Goal: Information Seeking & Learning: Understand process/instructions

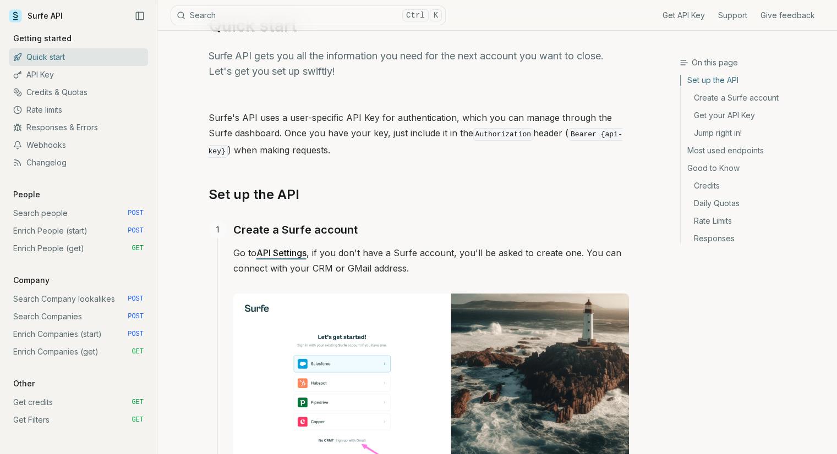
scroll to position [110, 0]
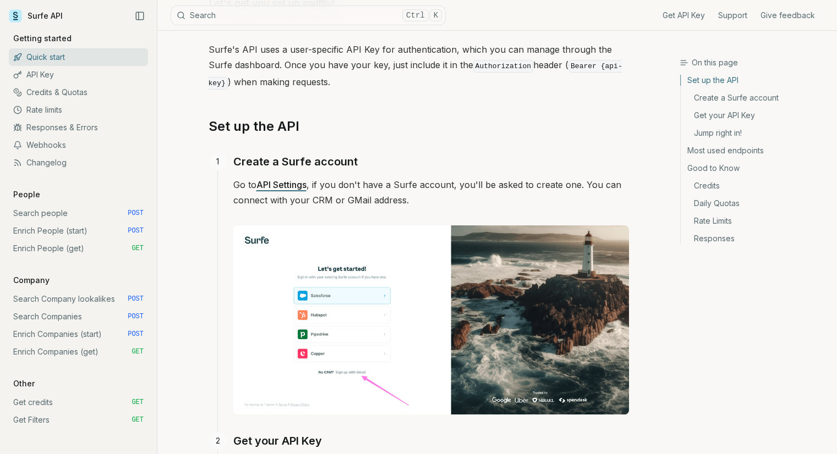
click at [80, 93] on link "Credits & Quotas" at bounding box center [78, 93] width 139 height 18
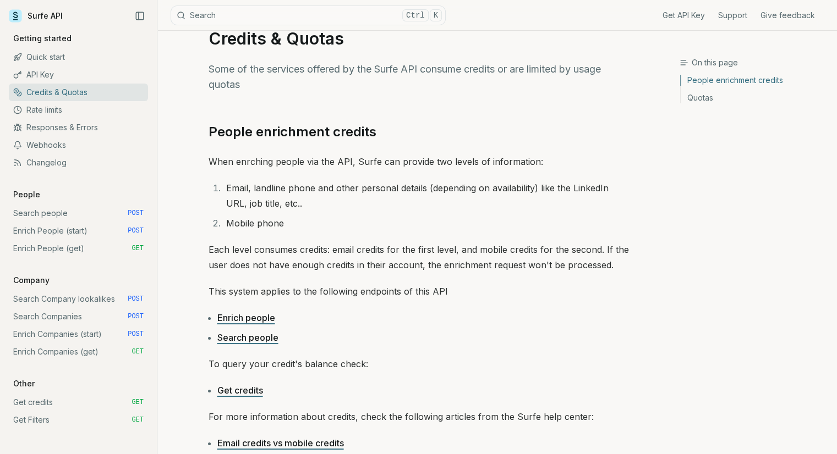
scroll to position [55, 0]
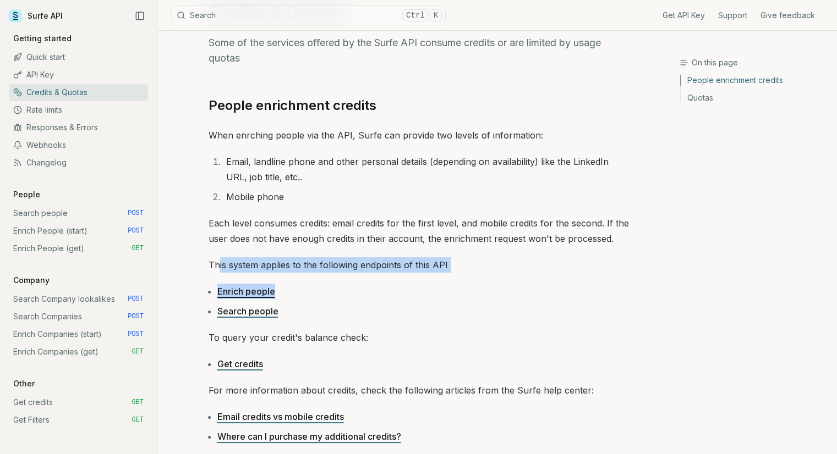
drag, startPoint x: 220, startPoint y: 258, endPoint x: 503, endPoint y: 281, distance: 283.7
click at [503, 281] on div "People enrichment credits When enrching people via the API, Surfe can provide t…" at bounding box center [418, 457] width 420 height 721
click at [502, 281] on div "People enrichment credits When enrching people via the API, Surfe can provide t…" at bounding box center [418, 457] width 420 height 721
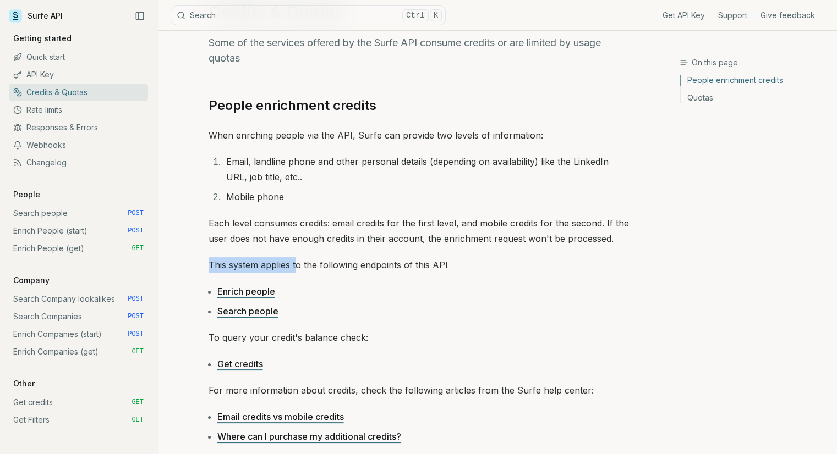
drag, startPoint x: 207, startPoint y: 258, endPoint x: 298, endPoint y: 262, distance: 90.9
click at [299, 262] on article "Credits & Quotas Some of the services offered by the Surfe API consume credits …" at bounding box center [418, 439] width 473 height 927
drag, startPoint x: 374, startPoint y: 260, endPoint x: 281, endPoint y: 193, distance: 114.7
click at [373, 259] on p "This system applies to the following endpoints of this API" at bounding box center [418, 264] width 420 height 15
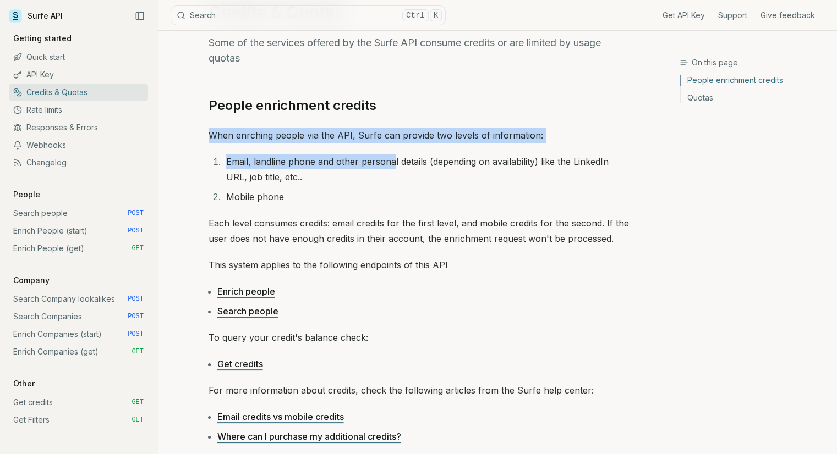
drag, startPoint x: 205, startPoint y: 127, endPoint x: 396, endPoint y: 169, distance: 195.5
click at [394, 169] on article "Credits & Quotas Some of the services offered by the Surfe API consume credits …" at bounding box center [418, 439] width 473 height 927
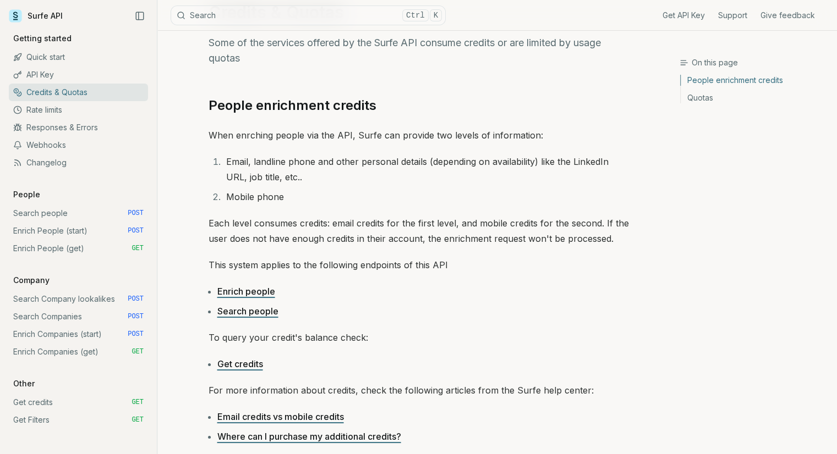
click at [402, 175] on li "Email, landline phone and other personal details (depending on availability) li…" at bounding box center [426, 169] width 406 height 31
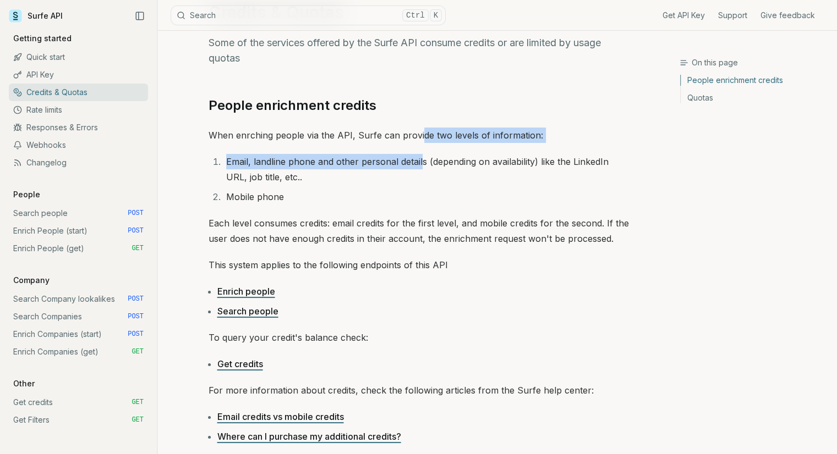
drag, startPoint x: 415, startPoint y: 135, endPoint x: 419, endPoint y: 183, distance: 48.0
click at [420, 161] on div "People enrichment credits When enrching people via the API, Surfe can provide t…" at bounding box center [418, 457] width 420 height 721
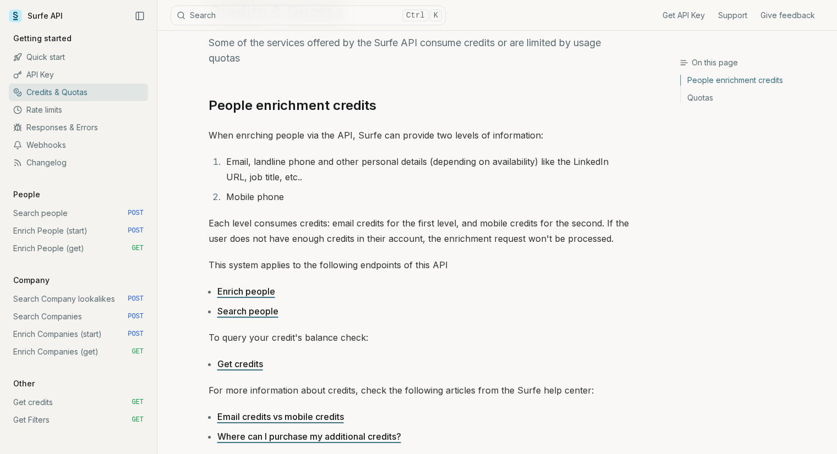
click at [417, 210] on div "People enrichment credits When enrching people via the API, Surfe can provide t…" at bounding box center [418, 457] width 420 height 721
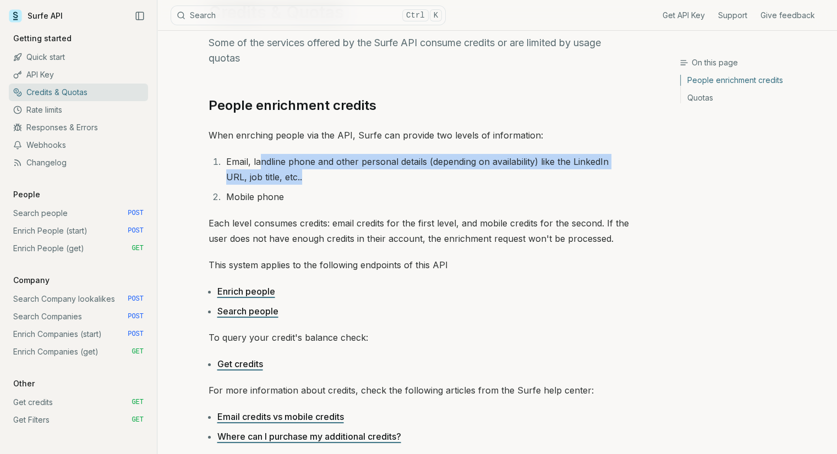
drag, startPoint x: 261, startPoint y: 162, endPoint x: 351, endPoint y: 174, distance: 90.6
click at [351, 174] on li "Email, landline phone and other personal details (depending on availability) li…" at bounding box center [426, 169] width 406 height 31
click at [352, 175] on li "Email, landline phone and other personal details (depending on availability) li…" at bounding box center [426, 169] width 406 height 31
drag, startPoint x: 334, startPoint y: 161, endPoint x: 357, endPoint y: 172, distance: 25.6
click at [356, 172] on li "Email, landline phone and other personal details (depending on availability) li…" at bounding box center [426, 169] width 406 height 31
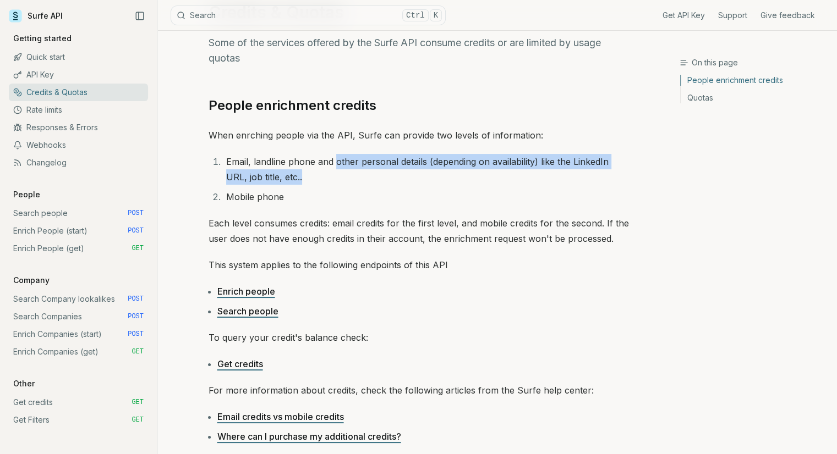
click at [369, 175] on li "Email, landline phone and other personal details (depending on availability) li…" at bounding box center [426, 169] width 406 height 31
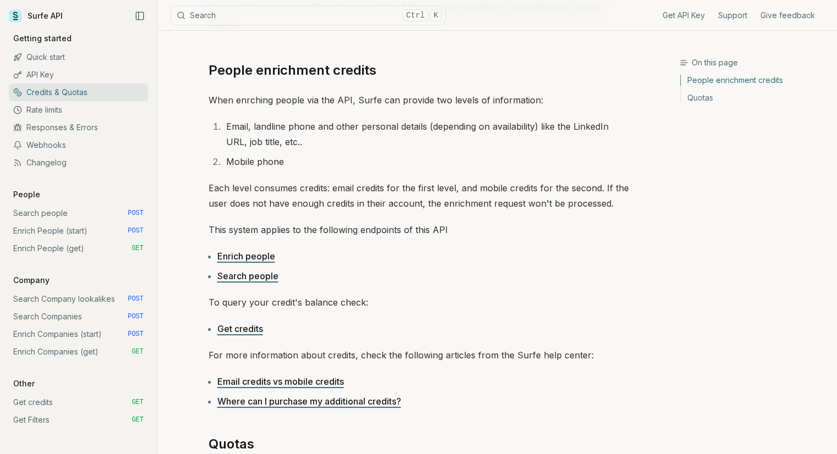
scroll to position [110, 0]
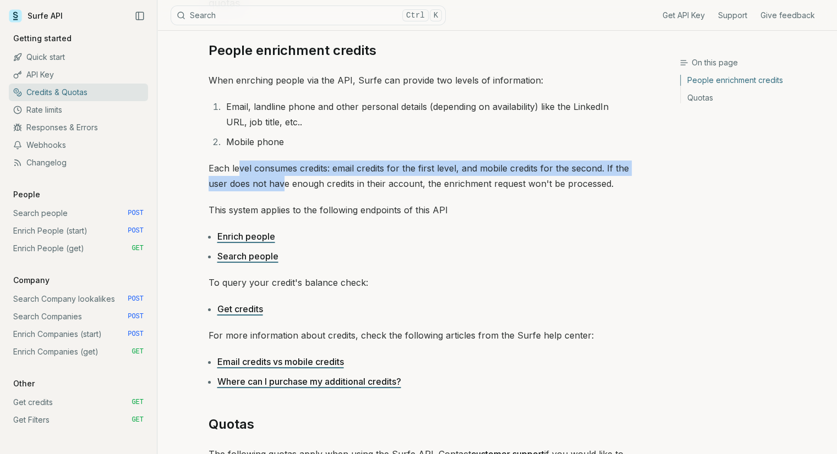
drag, startPoint x: 238, startPoint y: 169, endPoint x: 302, endPoint y: 184, distance: 65.9
click at [286, 181] on p "Each level consumes credits: email credits for the first level, and mobile cred…" at bounding box center [418, 176] width 420 height 31
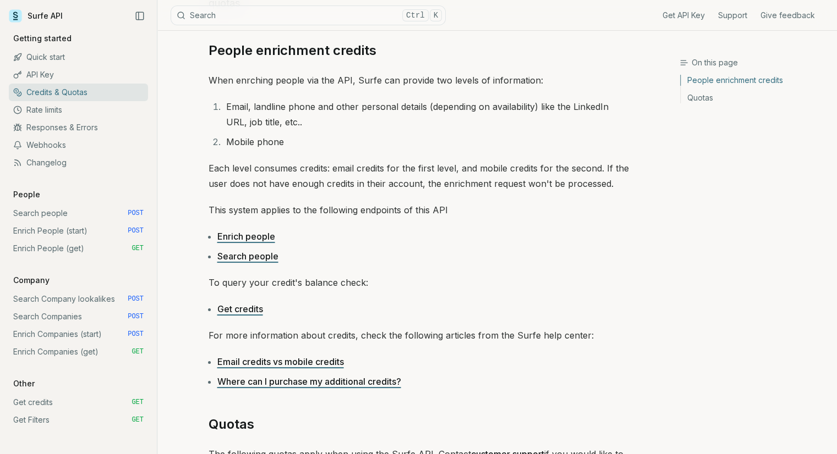
click at [332, 183] on p "Each level consumes credits: email credits for the first level, and mobile cred…" at bounding box center [418, 176] width 420 height 31
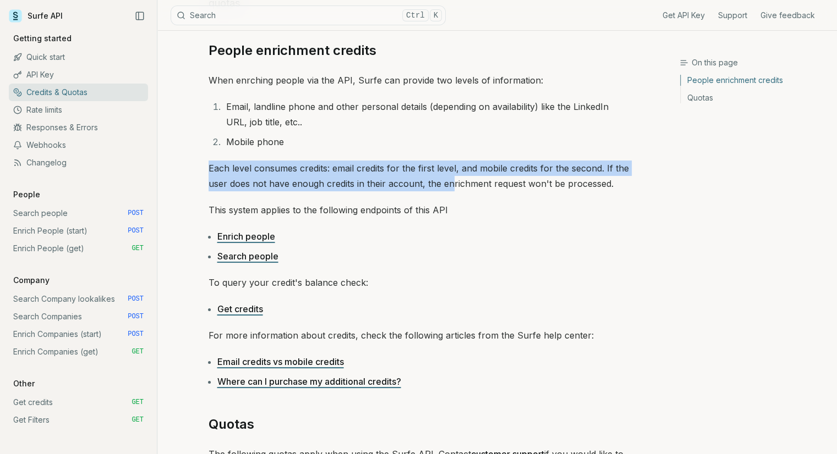
drag, startPoint x: 210, startPoint y: 168, endPoint x: 448, endPoint y: 181, distance: 239.1
click at [448, 181] on p "Each level consumes credits: email credits for the first level, and mobile cred…" at bounding box center [418, 176] width 420 height 31
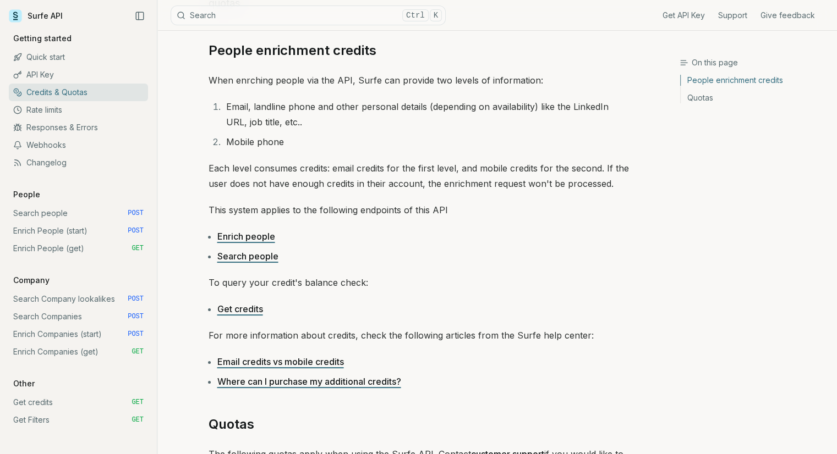
click at [456, 186] on p "Each level consumes credits: email credits for the first level, and mobile cred…" at bounding box center [418, 176] width 420 height 31
drag, startPoint x: 213, startPoint y: 179, endPoint x: 306, endPoint y: 185, distance: 92.6
click at [306, 185] on p "Each level consumes credits: email credits for the first level, and mobile cred…" at bounding box center [418, 176] width 420 height 31
click at [372, 188] on p "Each level consumes credits: email credits for the first level, and mobile cred…" at bounding box center [418, 176] width 420 height 31
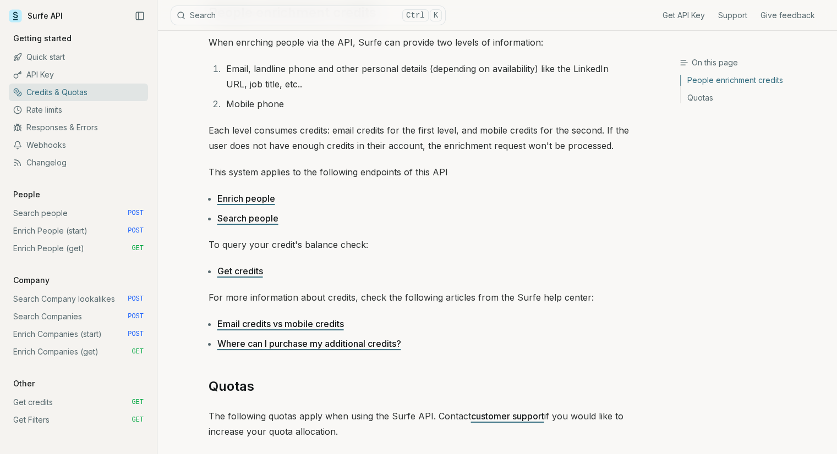
scroll to position [165, 0]
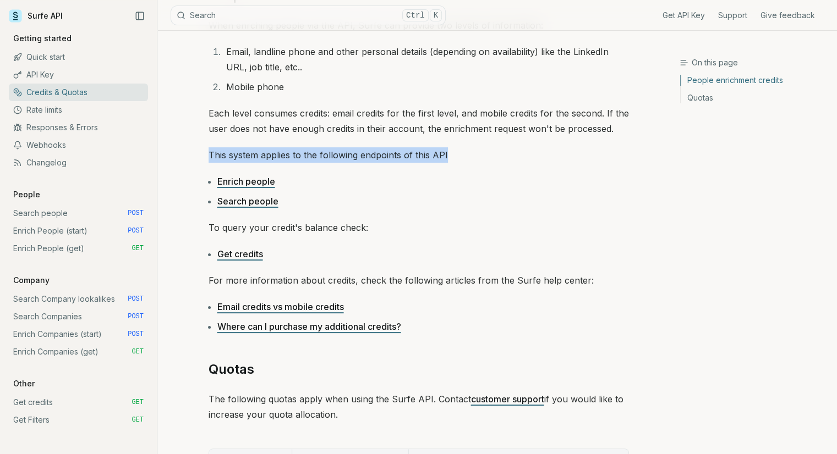
drag, startPoint x: 208, startPoint y: 153, endPoint x: 455, endPoint y: 159, distance: 247.1
click at [455, 159] on p "This system applies to the following endpoints of this API" at bounding box center [418, 154] width 420 height 15
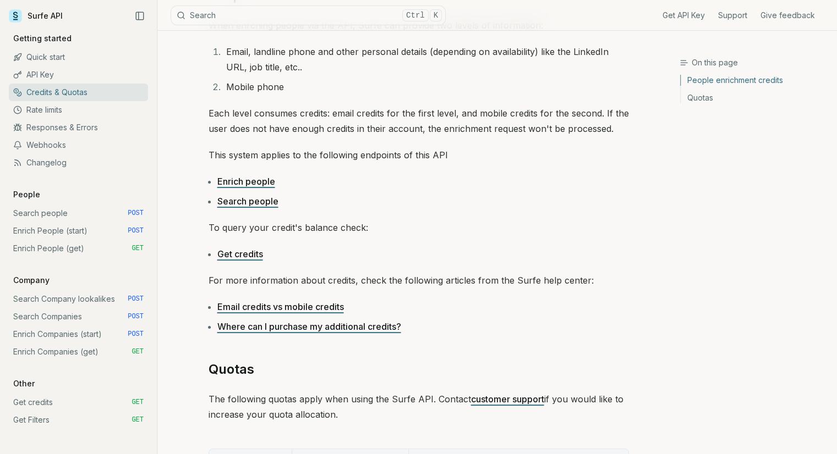
click at [460, 163] on div "People enrichment credits When enrching people via the API, Surfe can provide t…" at bounding box center [418, 347] width 420 height 721
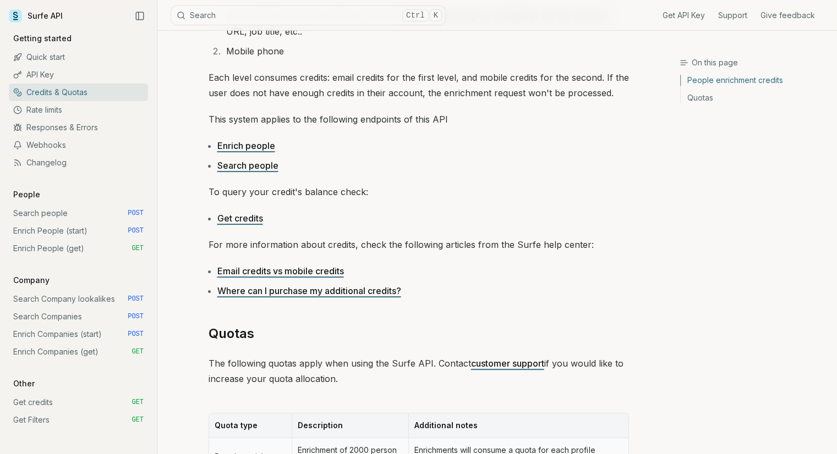
scroll to position [220, 0]
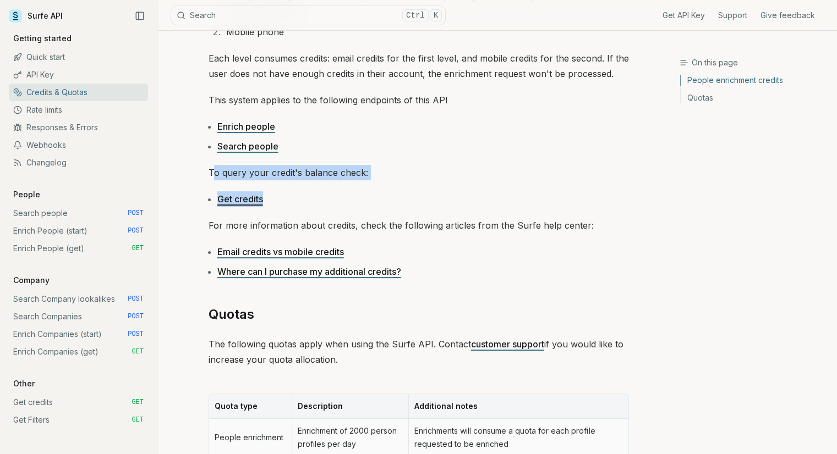
drag, startPoint x: 215, startPoint y: 173, endPoint x: 383, endPoint y: 182, distance: 168.0
click at [384, 185] on div "People enrichment credits When enrching people via the API, Surfe can provide t…" at bounding box center [418, 292] width 420 height 721
click at [383, 182] on div "People enrichment credits When enrching people via the API, Surfe can provide t…" at bounding box center [418, 292] width 420 height 721
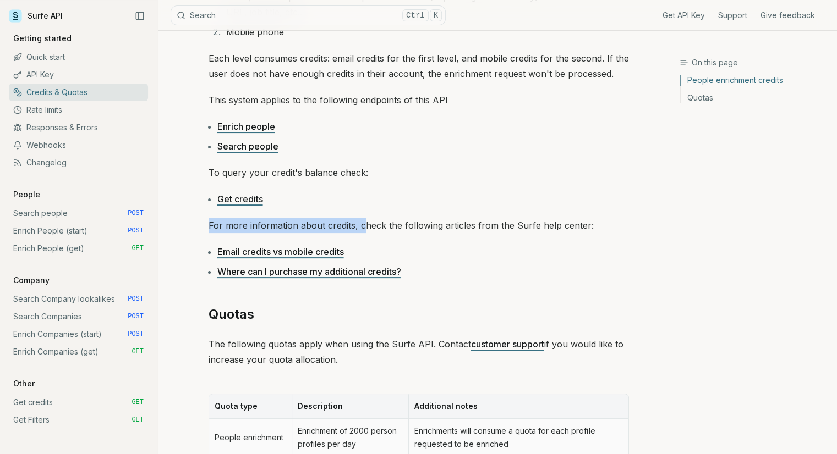
drag, startPoint x: 208, startPoint y: 224, endPoint x: 367, endPoint y: 229, distance: 159.1
click at [365, 228] on p "For more information about credits, check the following articles from the Surfe…" at bounding box center [418, 225] width 420 height 15
click at [395, 241] on div "People enrichment credits When enrching people via the API, Surfe can provide t…" at bounding box center [418, 292] width 420 height 721
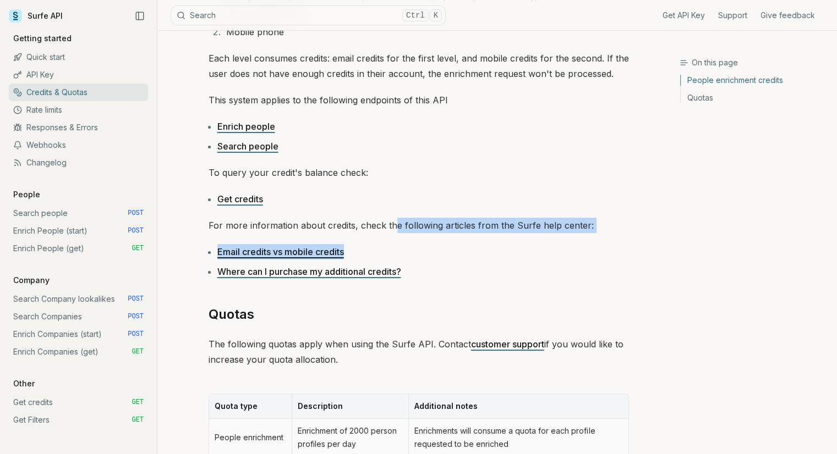
drag, startPoint x: 393, startPoint y: 222, endPoint x: 488, endPoint y: 237, distance: 96.3
click at [486, 237] on div "People enrichment credits When enrching people via the API, Surfe can provide t…" at bounding box center [418, 292] width 420 height 721
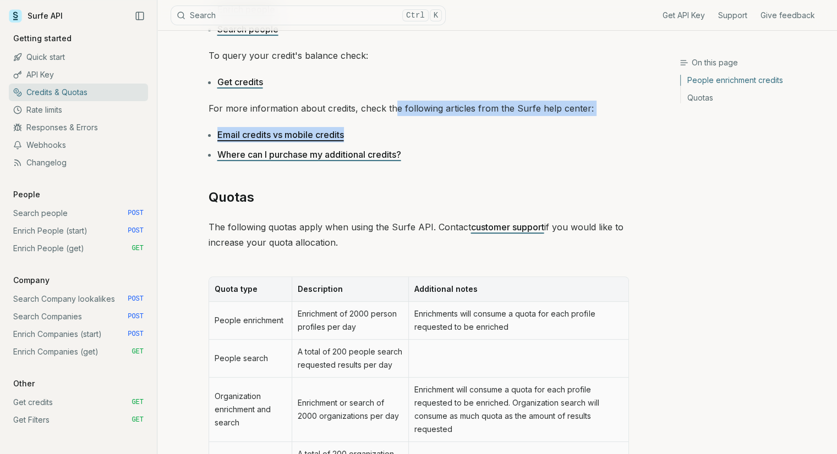
scroll to position [385, 0]
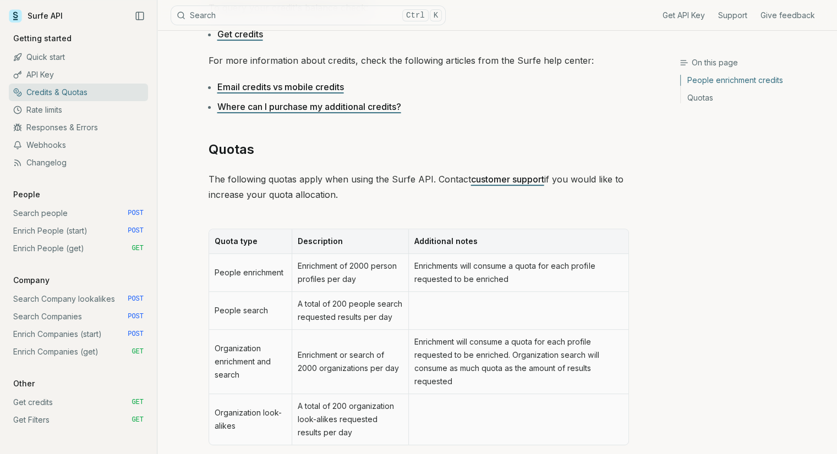
click at [662, 265] on div "On this page People enrichment credits Credits & Quotas Some of the services of…" at bounding box center [418, 109] width 522 height 927
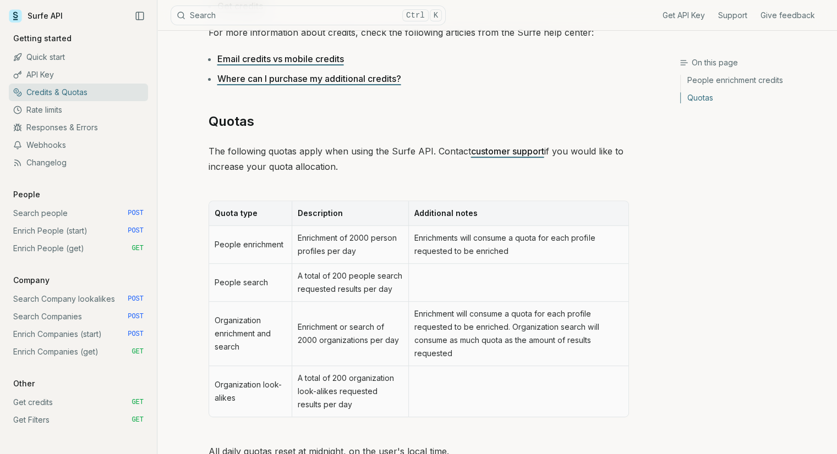
scroll to position [440, 0]
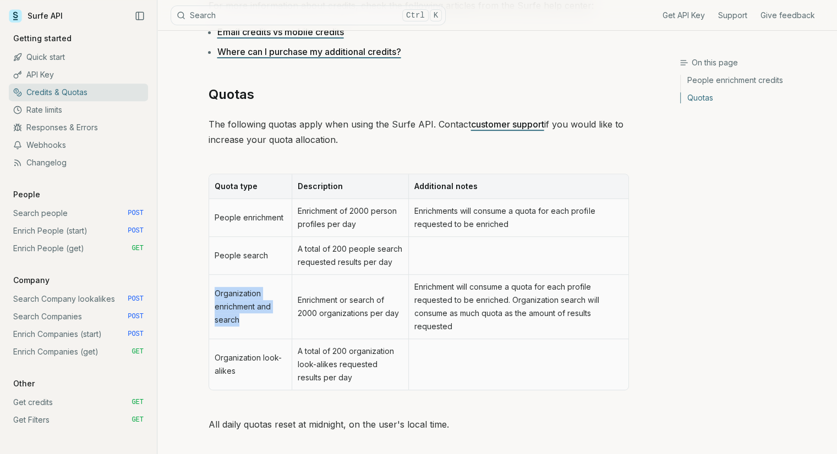
drag, startPoint x: 216, startPoint y: 292, endPoint x: 265, endPoint y: 325, distance: 58.7
click at [265, 325] on td "Organization enrichment and search" at bounding box center [250, 307] width 83 height 64
click at [263, 323] on td "Organization enrichment and search" at bounding box center [250, 307] width 83 height 64
drag, startPoint x: 263, startPoint y: 323, endPoint x: 203, endPoint y: 284, distance: 71.7
click at [203, 284] on article "Credits & Quotas Some of the services offered by the Surfe API consume credits …" at bounding box center [418, 54] width 473 height 927
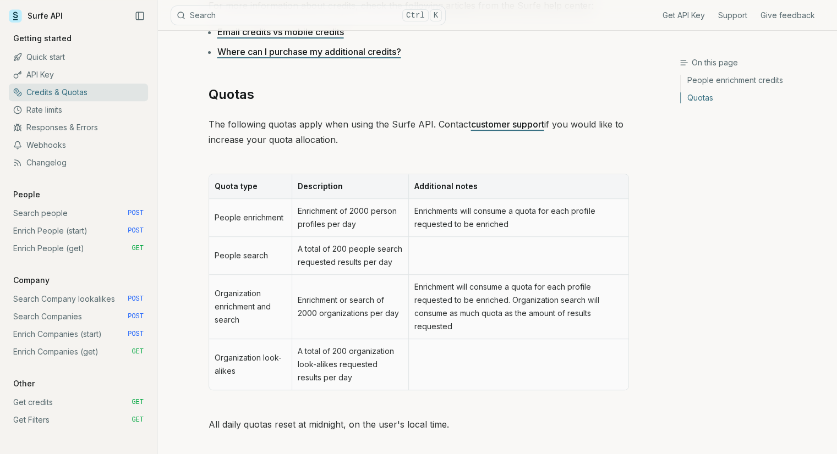
click at [246, 308] on td "Organization enrichment and search" at bounding box center [250, 307] width 83 height 64
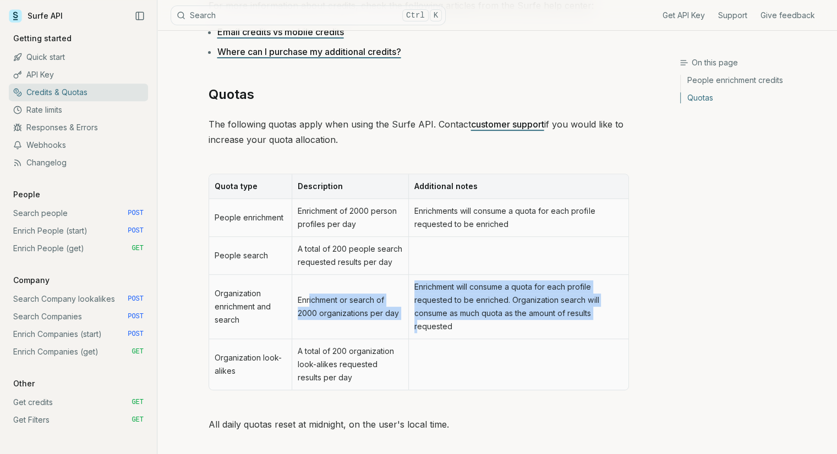
drag, startPoint x: 378, startPoint y: 319, endPoint x: 419, endPoint y: 322, distance: 40.8
click at [419, 322] on tr "Organization enrichment and search Enrichment or search of 2000 organizations p…" at bounding box center [418, 307] width 419 height 64
click at [392, 314] on td "Enrichment or search of 2000 organizations per day" at bounding box center [350, 307] width 117 height 64
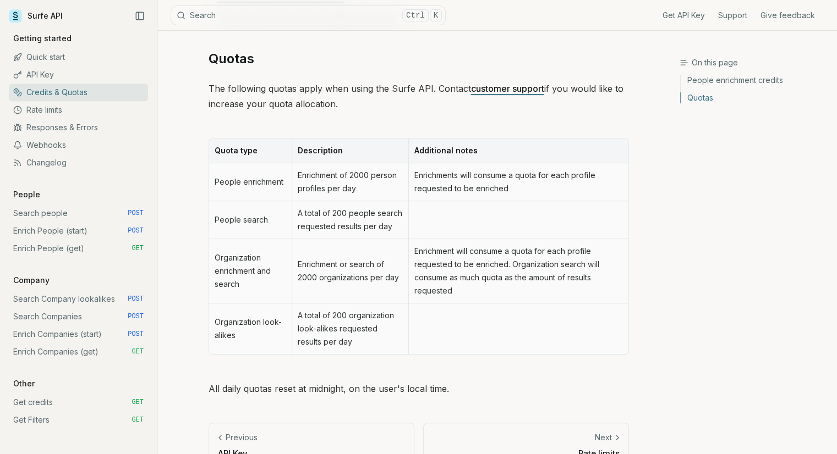
scroll to position [495, 0]
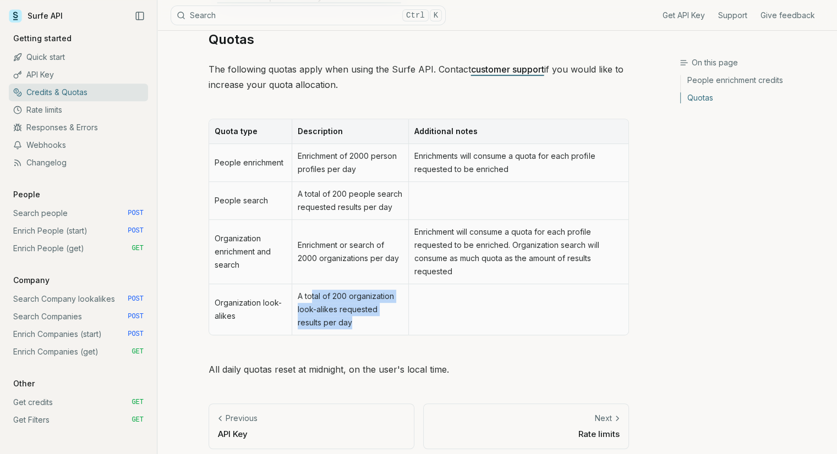
drag, startPoint x: 313, startPoint y: 298, endPoint x: 334, endPoint y: 329, distance: 38.0
click at [334, 329] on td "A total of 200 organization look-alikes requested results per day" at bounding box center [350, 309] width 117 height 51
click at [335, 329] on td "A total of 200 organization look-alikes requested results per day" at bounding box center [350, 309] width 117 height 51
drag, startPoint x: 335, startPoint y: 325, endPoint x: 308, endPoint y: 297, distance: 39.3
click at [308, 297] on td "A total of 200 organization look-alikes requested results per day" at bounding box center [350, 309] width 117 height 51
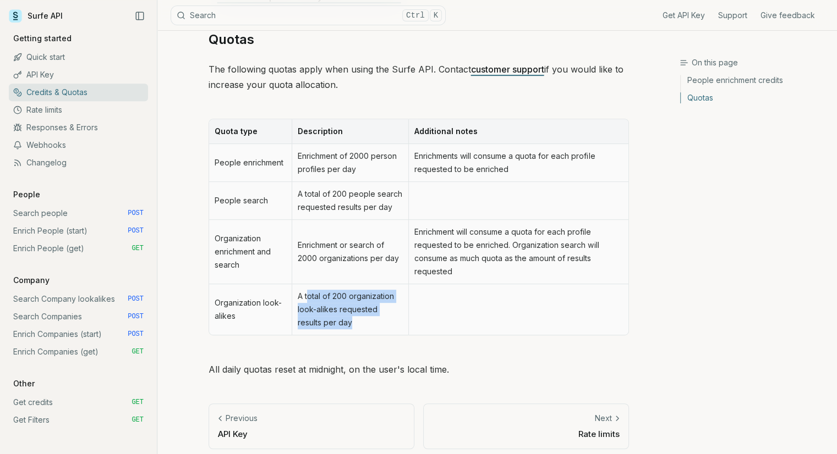
click at [378, 330] on td "A total of 200 organization look-alikes requested results per day" at bounding box center [350, 309] width 117 height 51
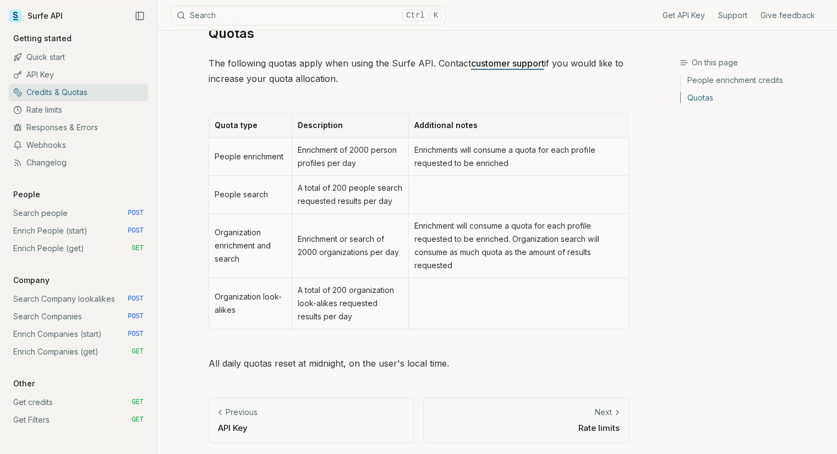
scroll to position [503, 0]
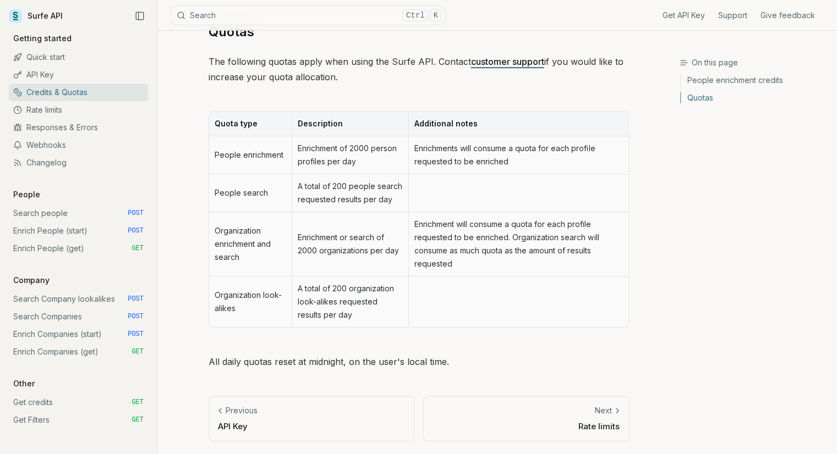
click at [532, 416] on link "Next Rate limits" at bounding box center [526, 419] width 206 height 46
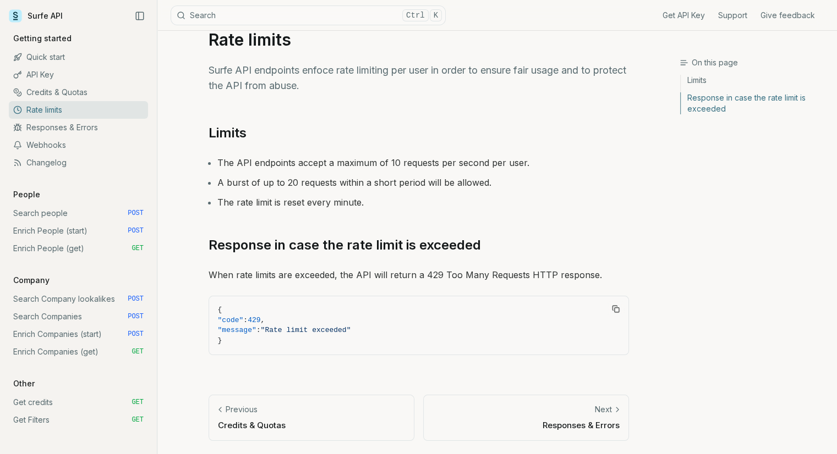
scroll to position [27, 0]
drag, startPoint x: 260, startPoint y: 181, endPoint x: 502, endPoint y: 188, distance: 242.1
click at [502, 188] on li "A burst of up to 20 requests within a short period will be allowed." at bounding box center [422, 182] width 411 height 15
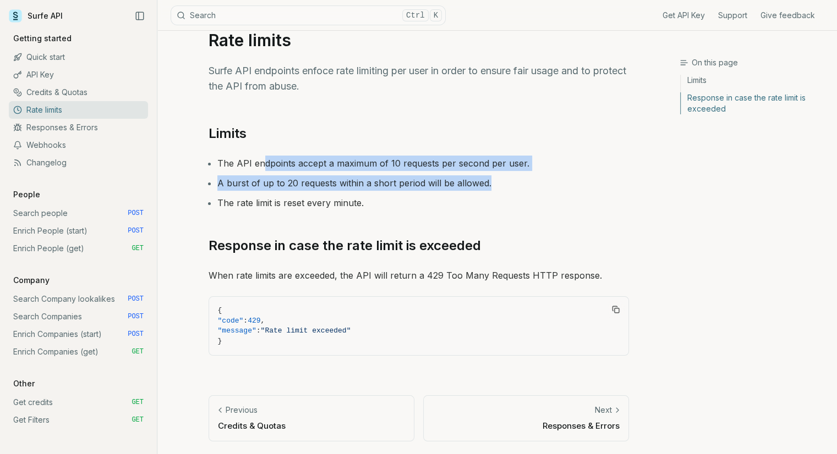
drag, startPoint x: 264, startPoint y: 155, endPoint x: 496, endPoint y: 172, distance: 232.2
click at [496, 172] on ul "The API endpoints accept a maximum of 10 requests per second per user. A burst …" at bounding box center [418, 183] width 420 height 55
click at [513, 172] on ul "The API endpoints accept a maximum of 10 requests per second per user. A burst …" at bounding box center [418, 183] width 420 height 55
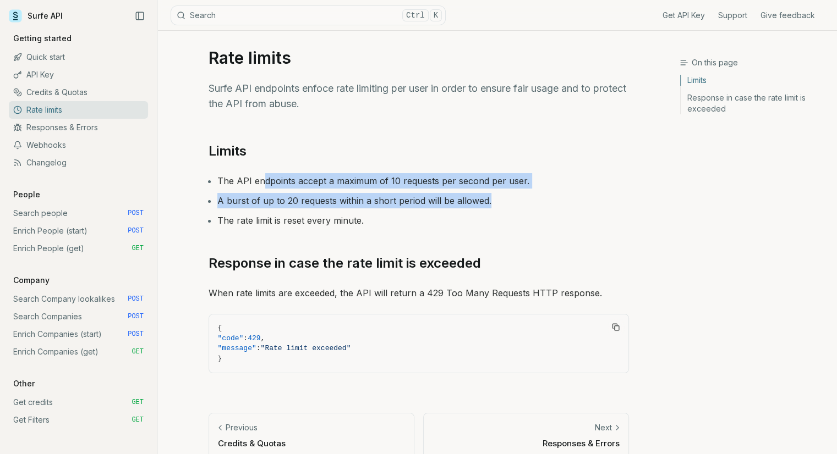
scroll to position [0, 0]
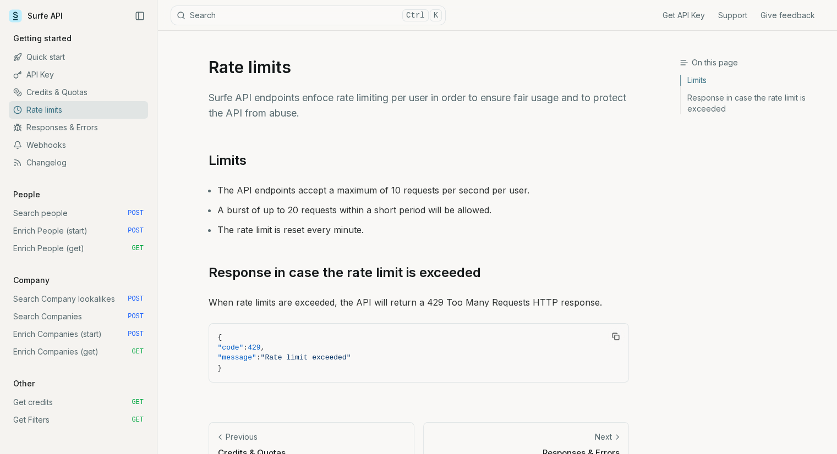
click at [466, 147] on article "Rate limits Surfe API endpoints enfoce rate limiting per user in order to ensur…" at bounding box center [418, 256] width 473 height 451
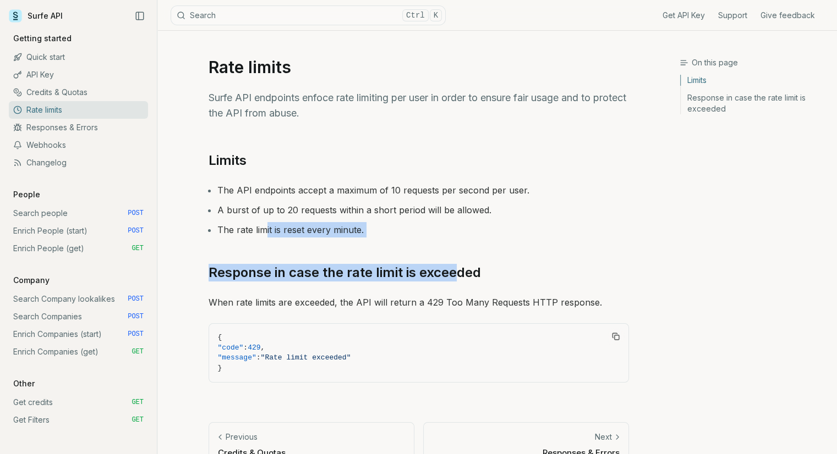
drag, startPoint x: 263, startPoint y: 229, endPoint x: 455, endPoint y: 247, distance: 193.3
click at [455, 247] on div "Limits The API endpoints accept a maximum of 10 requests per second per user. A…" at bounding box center [418, 274] width 420 height 244
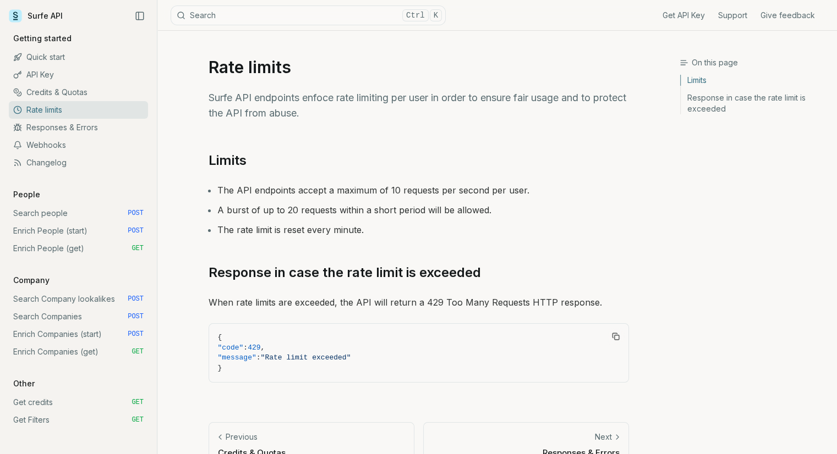
click at [409, 217] on li "A burst of up to 20 requests within a short period will be allowed." at bounding box center [422, 209] width 411 height 15
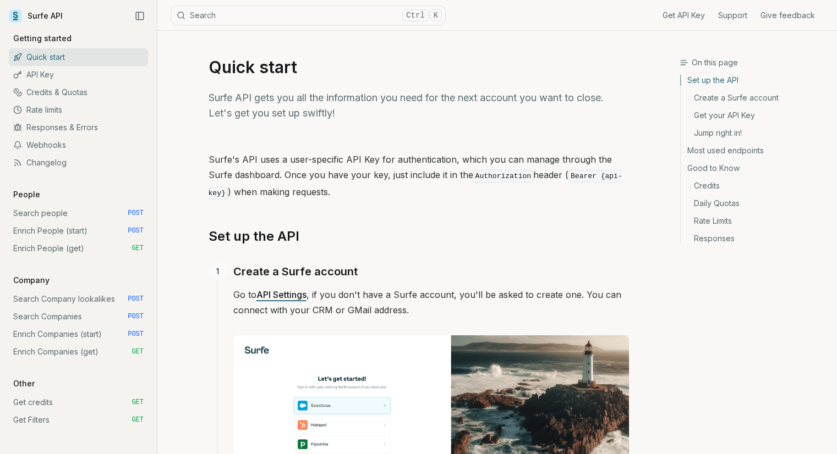
click at [53, 215] on link "Search people POST" at bounding box center [78, 214] width 139 height 18
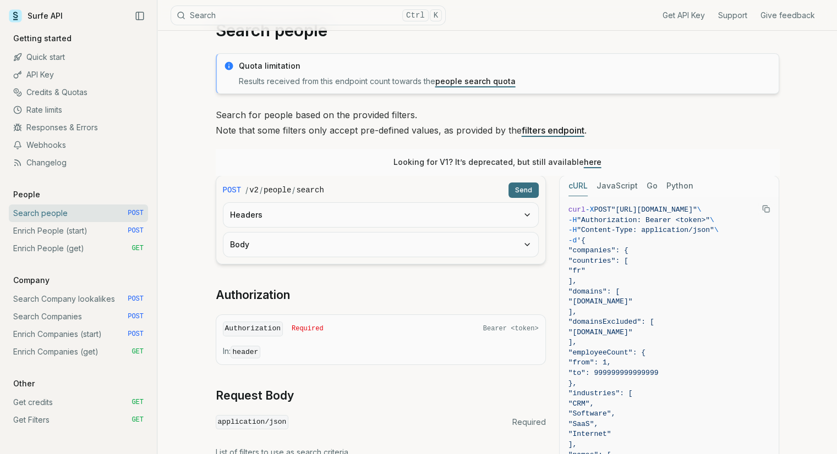
scroll to position [55, 0]
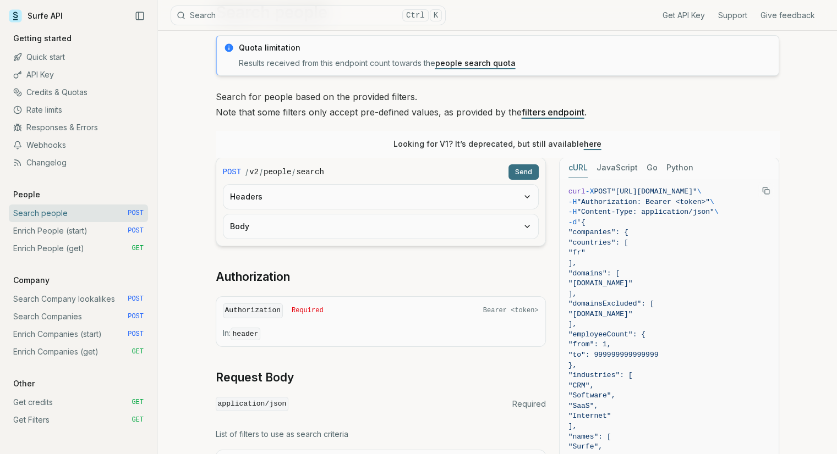
click at [766, 190] on icon "Copy Text" at bounding box center [766, 191] width 8 height 8
click at [764, 192] on rect "Copy Text" at bounding box center [766, 192] width 4 height 4
click at [765, 191] on icon "Copy Text" at bounding box center [766, 191] width 8 height 8
